Goal: Task Accomplishment & Management: Manage account settings

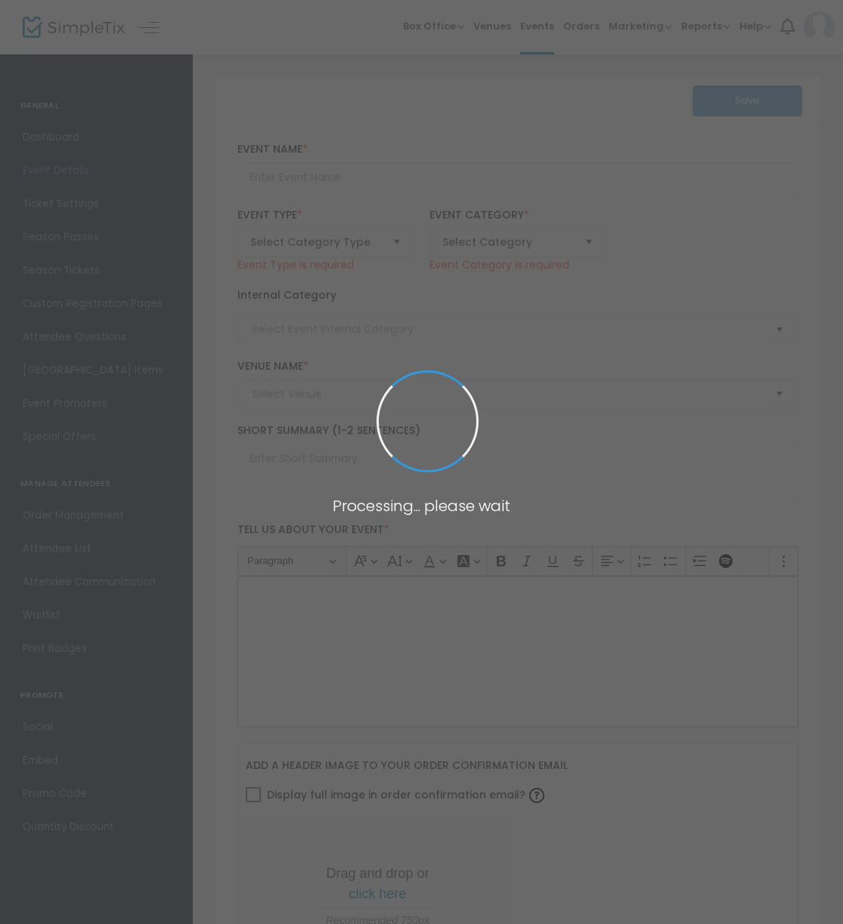
type input "WOW Dine Around Dinner"
type textarea "Please enjoy an evening of new friends and good food! Join us for a Dine Around…"
type input "Register Now"
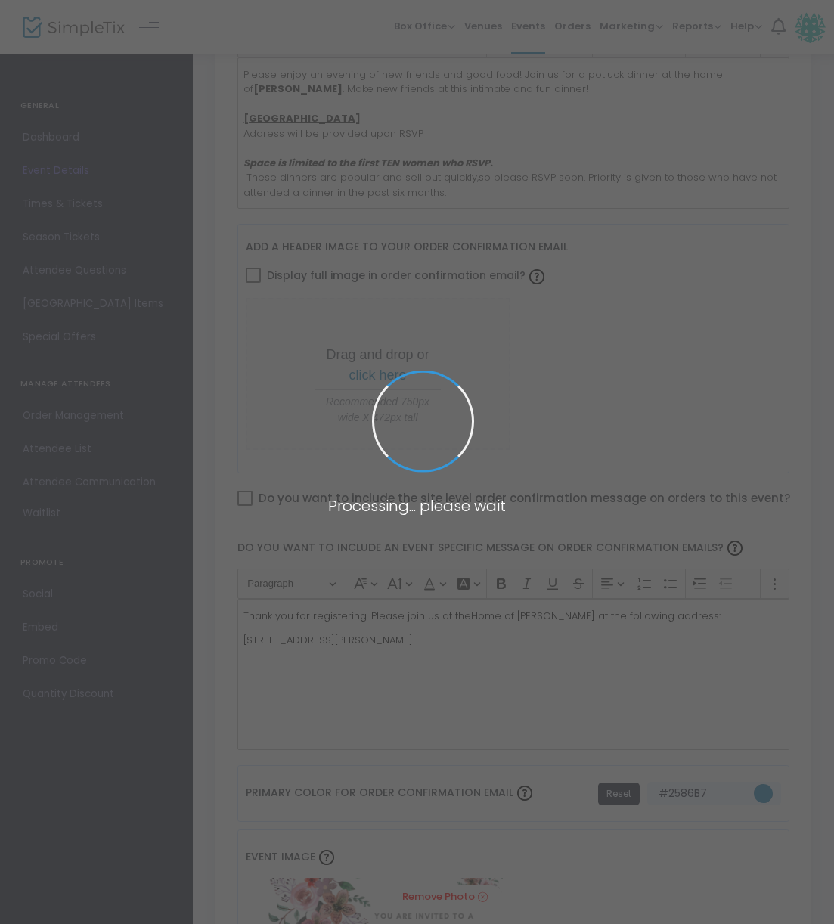
scroll to position [502, 0]
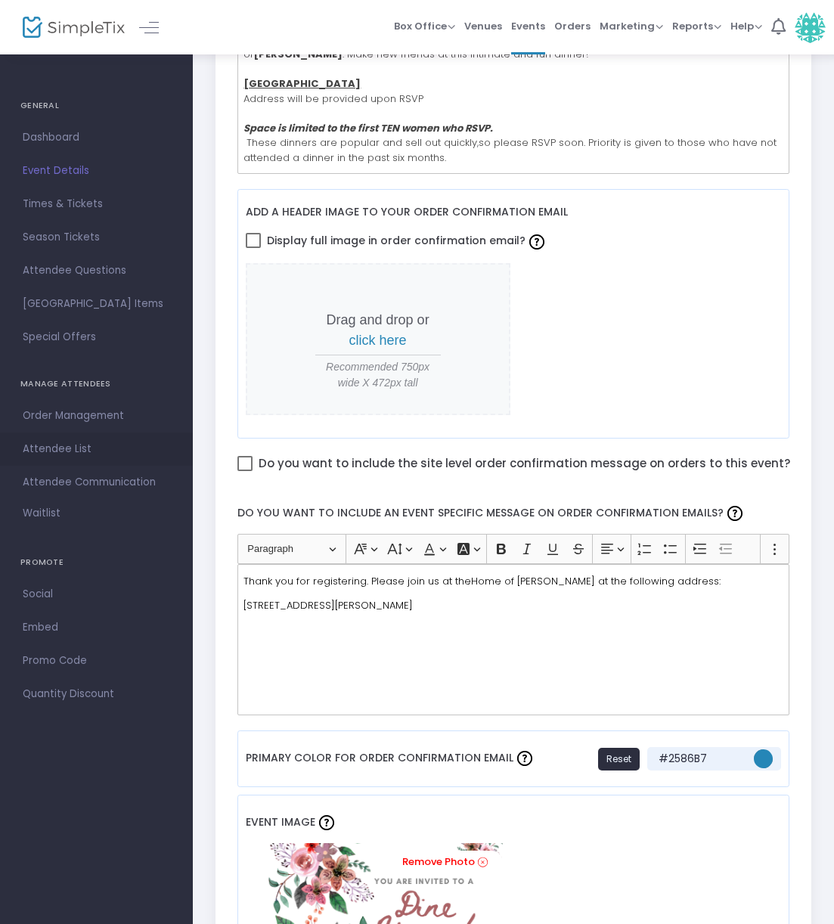
click at [79, 442] on span "Attendee List" at bounding box center [96, 449] width 147 height 20
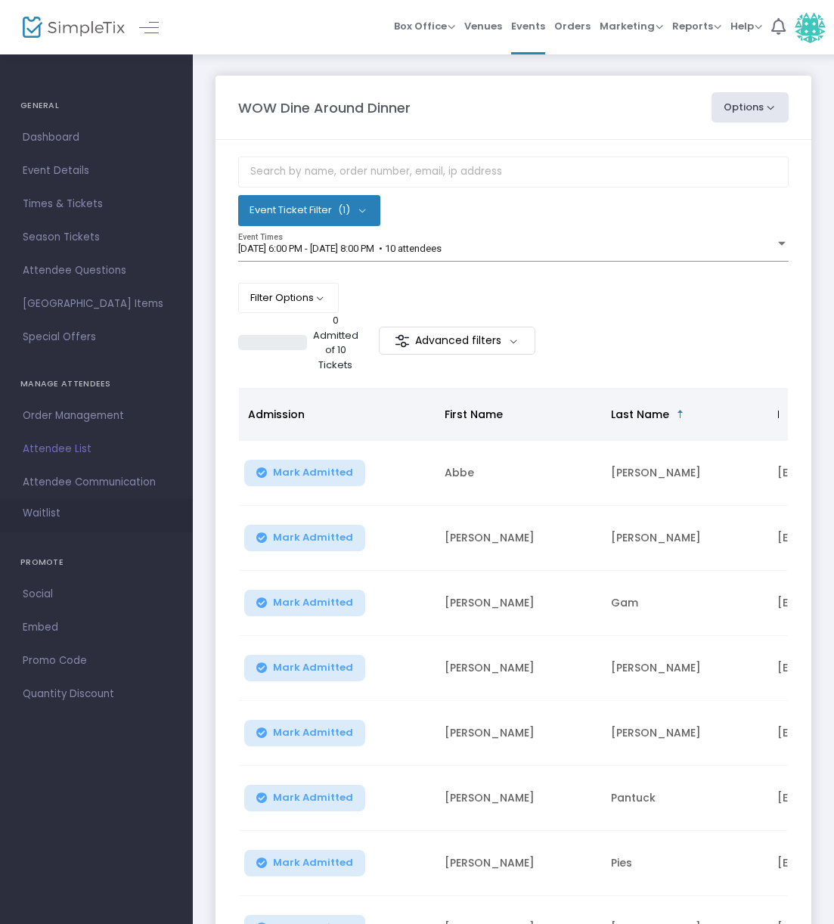
click at [50, 519] on span "Waitlist" at bounding box center [42, 513] width 38 height 15
